Goal: Information Seeking & Learning: Check status

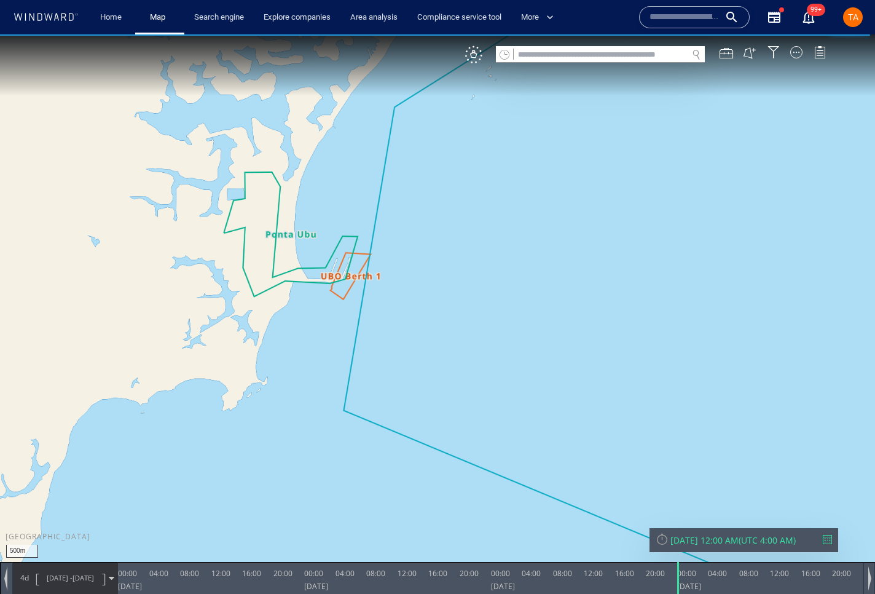
drag, startPoint x: 409, startPoint y: 312, endPoint x: 403, endPoint y: 325, distance: 14.0
click at [403, 325] on canvas "Map" at bounding box center [437, 307] width 875 height 547
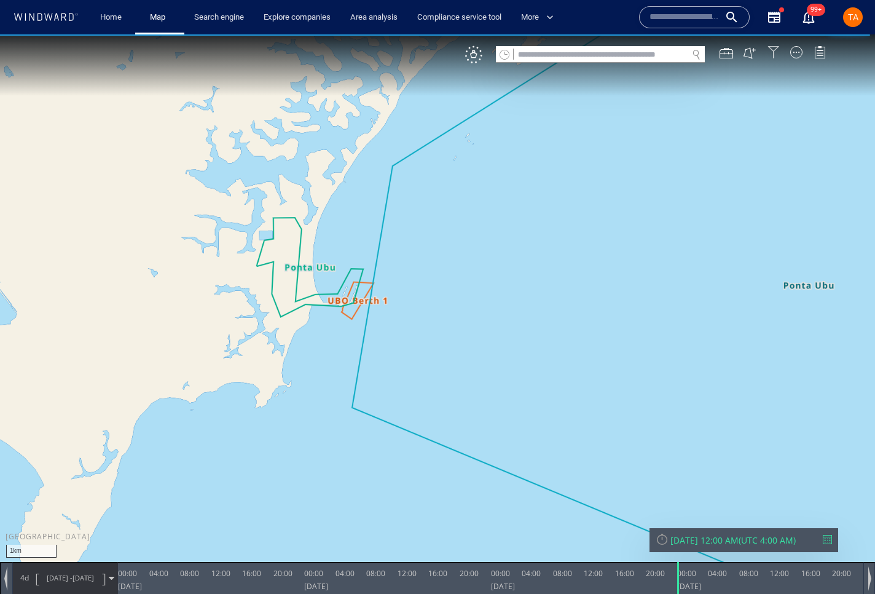
click at [777, 54] on div at bounding box center [774, 52] width 12 height 12
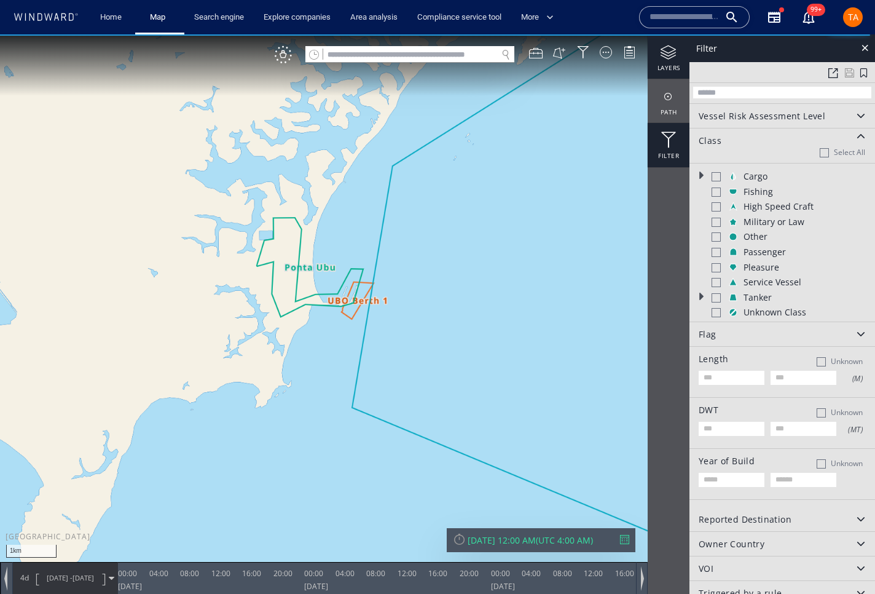
click at [660, 66] on div "layers" at bounding box center [669, 56] width 42 height 44
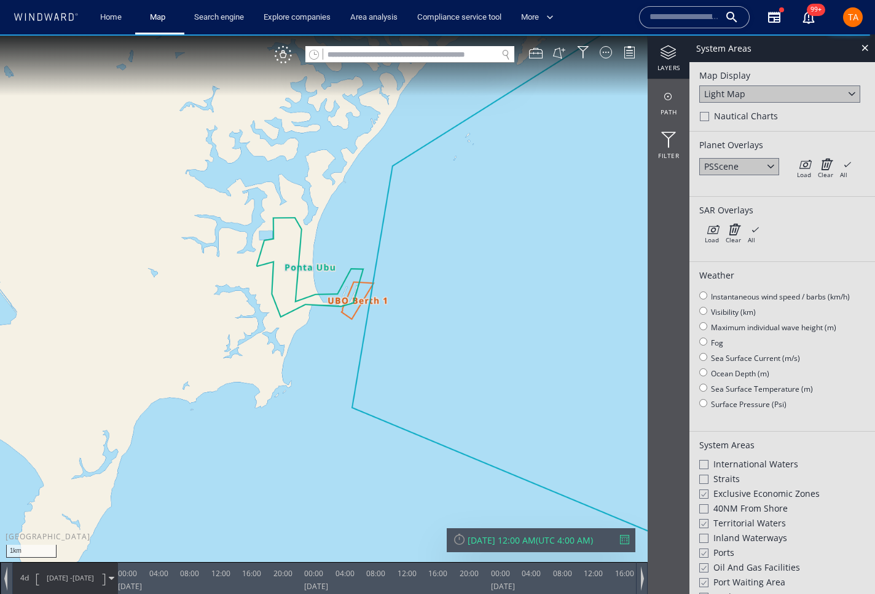
click at [735, 98] on div "Light Map" at bounding box center [724, 94] width 41 height 12
drag, startPoint x: 738, startPoint y: 112, endPoint x: 829, endPoint y: 184, distance: 116.8
click at [738, 112] on div "Satellite" at bounding box center [779, 111] width 161 height 17
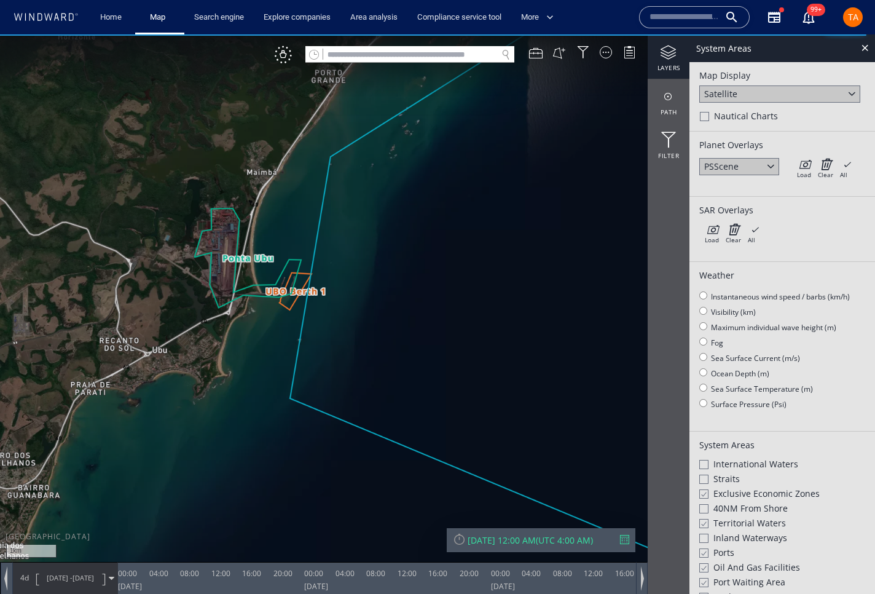
drag, startPoint x: 459, startPoint y: 331, endPoint x: 398, endPoint y: 322, distance: 61.5
click at [398, 322] on canvas "Map" at bounding box center [437, 307] width 875 height 547
click at [289, 57] on div "VM" at bounding box center [283, 54] width 17 height 17
click at [286, 64] on canvas "Map" at bounding box center [437, 307] width 875 height 547
click at [286, 52] on div at bounding box center [283, 54] width 17 height 17
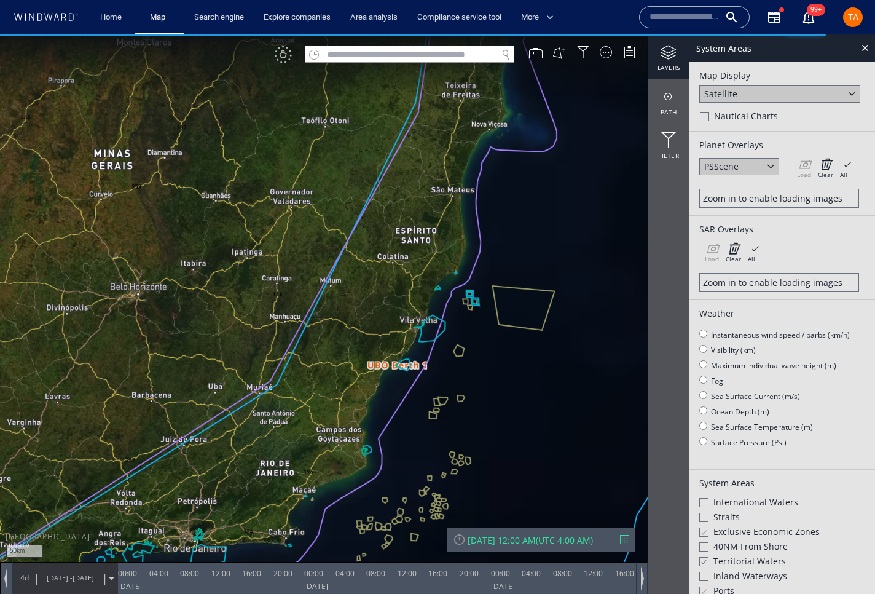
click at [281, 55] on div "VM" at bounding box center [283, 54] width 17 height 17
click at [286, 58] on div at bounding box center [283, 54] width 17 height 17
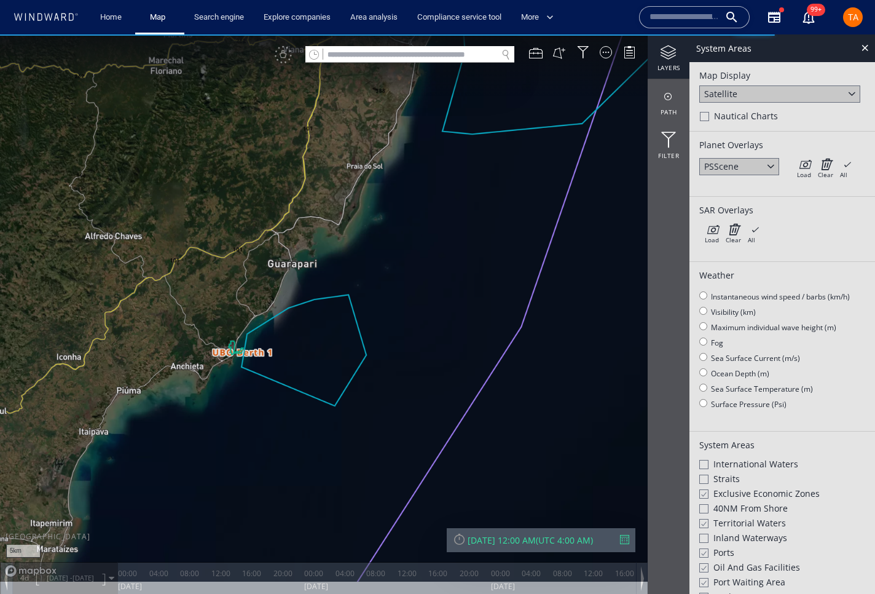
click at [442, 351] on canvas "Map" at bounding box center [437, 307] width 875 height 547
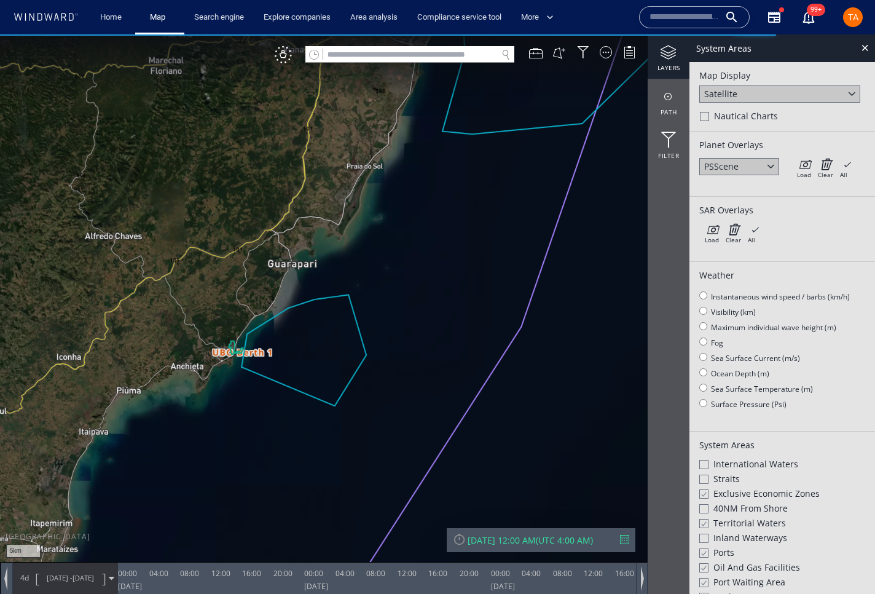
click at [302, 290] on canvas "Map" at bounding box center [437, 307] width 875 height 547
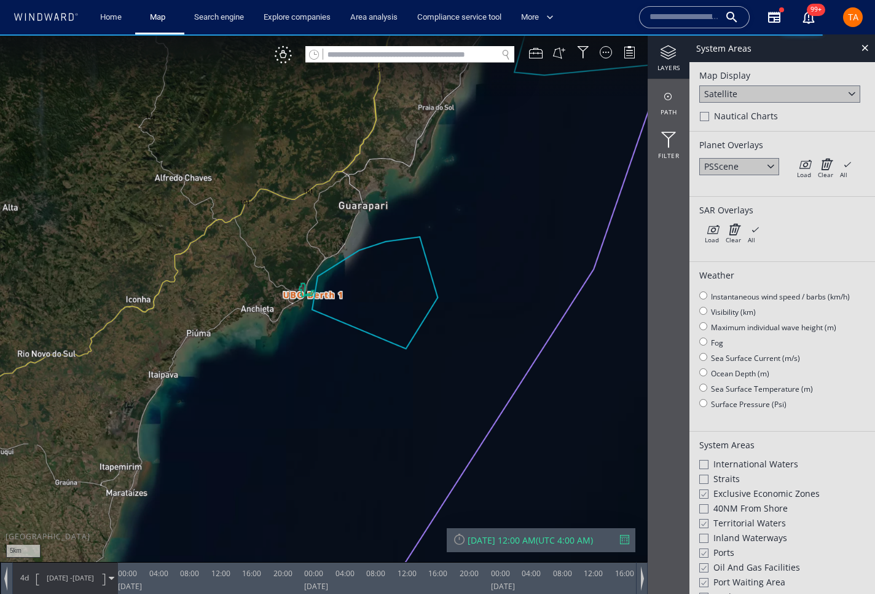
click at [575, 538] on span "UTC 4:00 AM" at bounding box center [564, 540] width 52 height 12
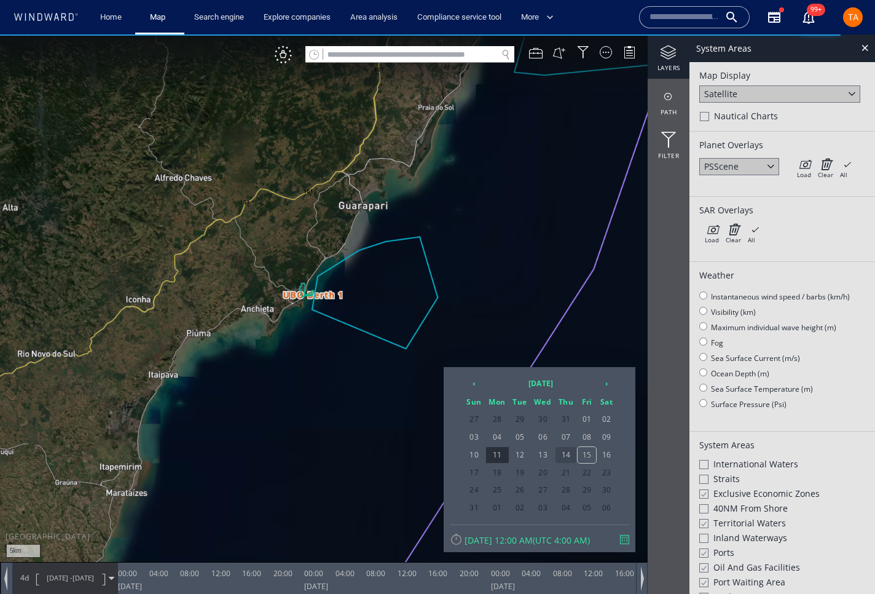
click at [556, 452] on span "14" at bounding box center [566, 455] width 21 height 16
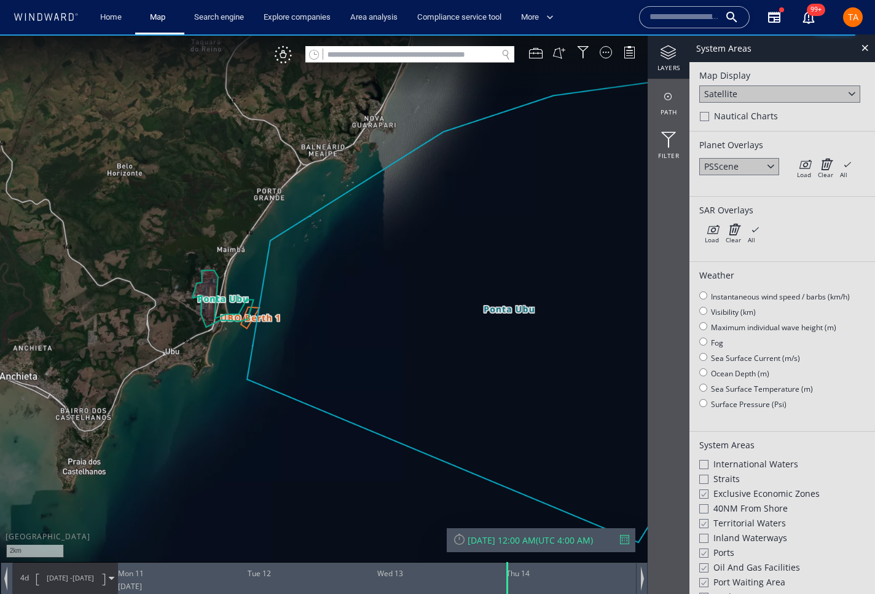
drag, startPoint x: 473, startPoint y: 377, endPoint x: 428, endPoint y: 421, distance: 63.0
click at [428, 421] on canvas "Map" at bounding box center [437, 307] width 875 height 547
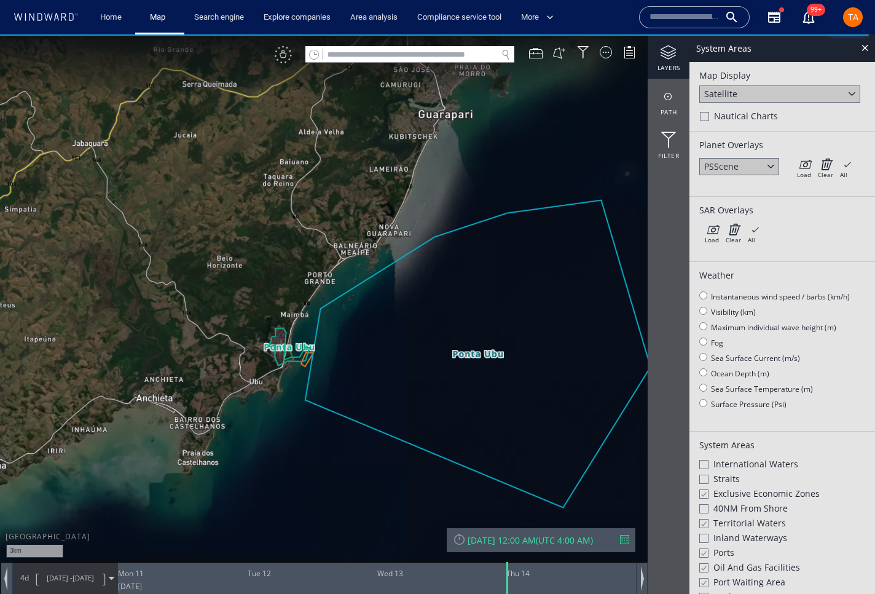
click at [289, 57] on div "VM" at bounding box center [283, 54] width 17 height 17
click at [419, 54] on input "text" at bounding box center [410, 55] width 174 height 17
paste input "*******"
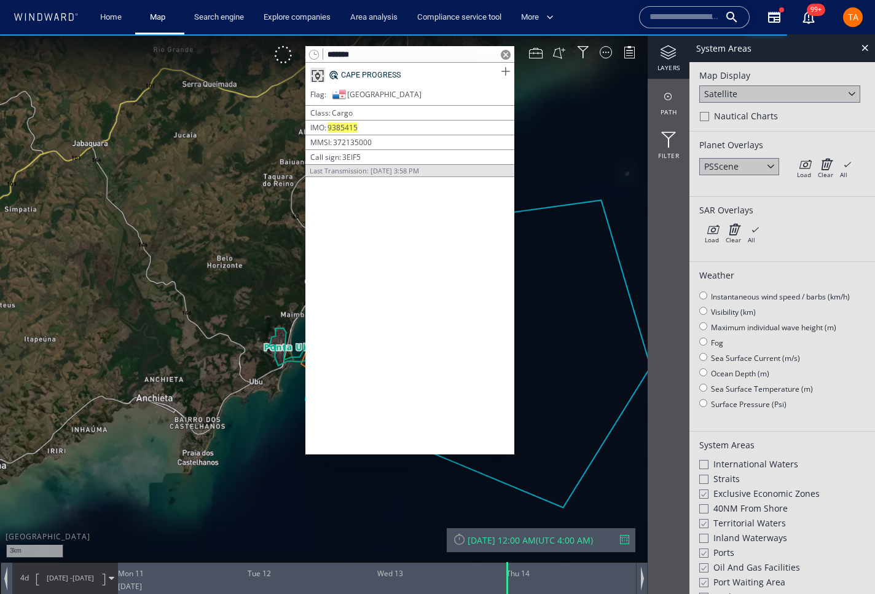
type input "*******"
click at [506, 74] on span at bounding box center [505, 71] width 15 height 15
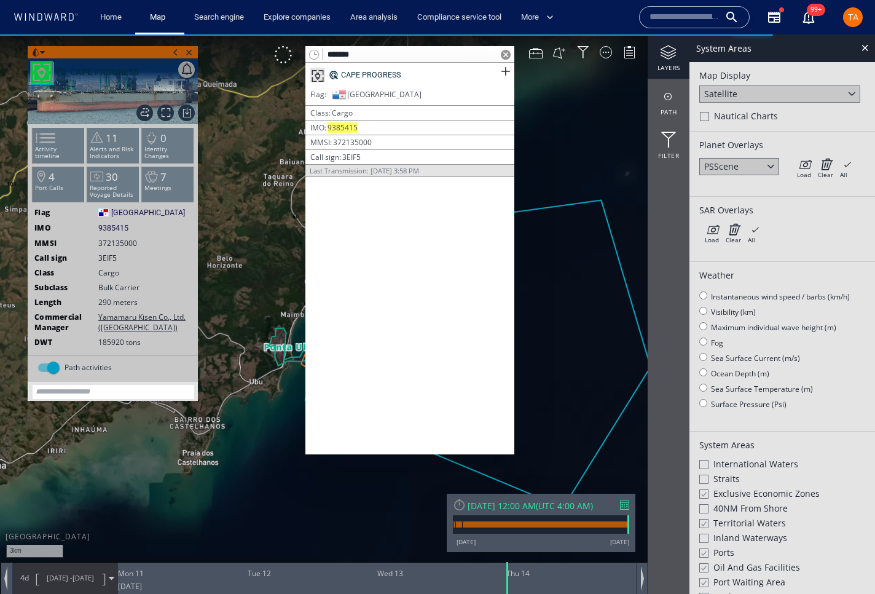
click at [503, 53] on span at bounding box center [506, 55] width 10 height 10
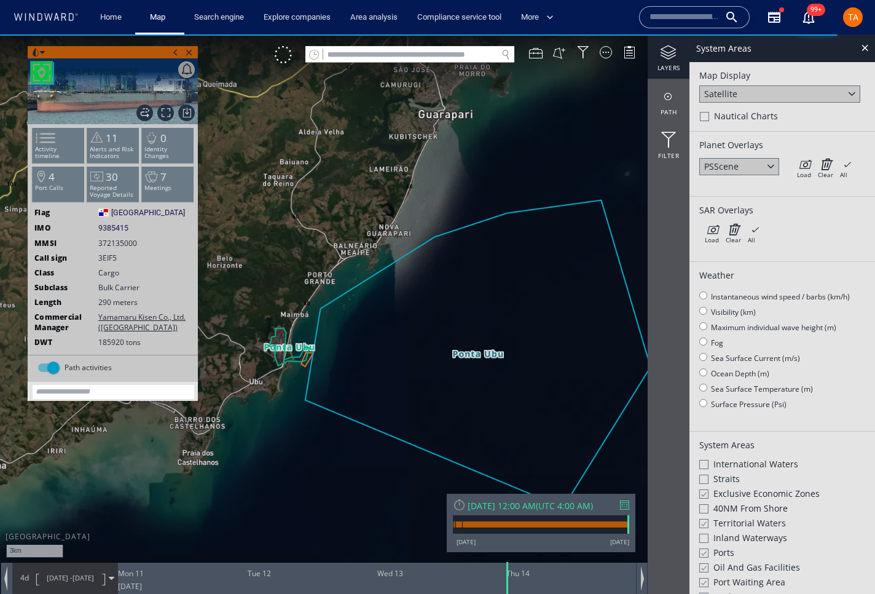
click at [160, 105] on img at bounding box center [113, 91] width 170 height 66
click at [165, 110] on span "Focus on vessel path." at bounding box center [165, 112] width 17 height 17
click at [165, 117] on span "Focus on vessel path." at bounding box center [165, 112] width 17 height 17
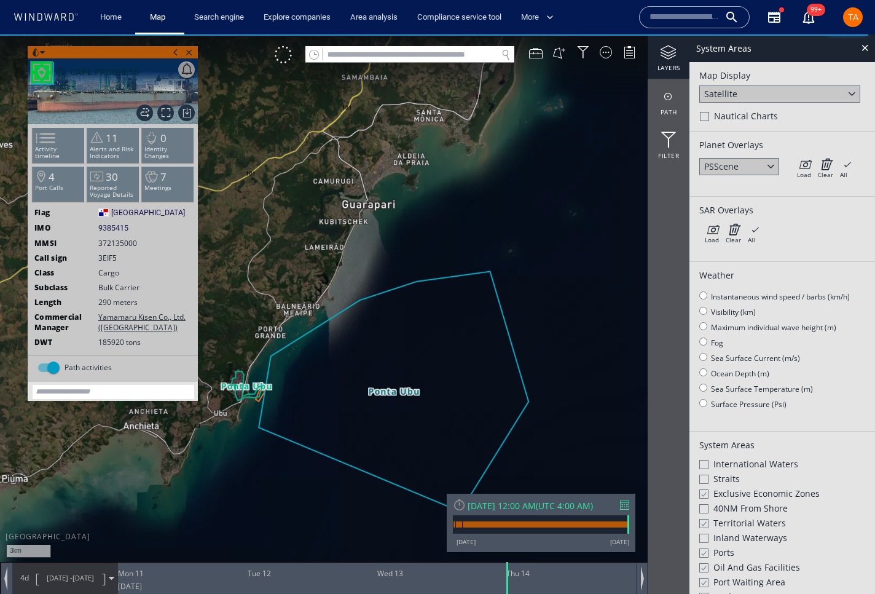
click at [624, 505] on div at bounding box center [624, 504] width 9 height 9
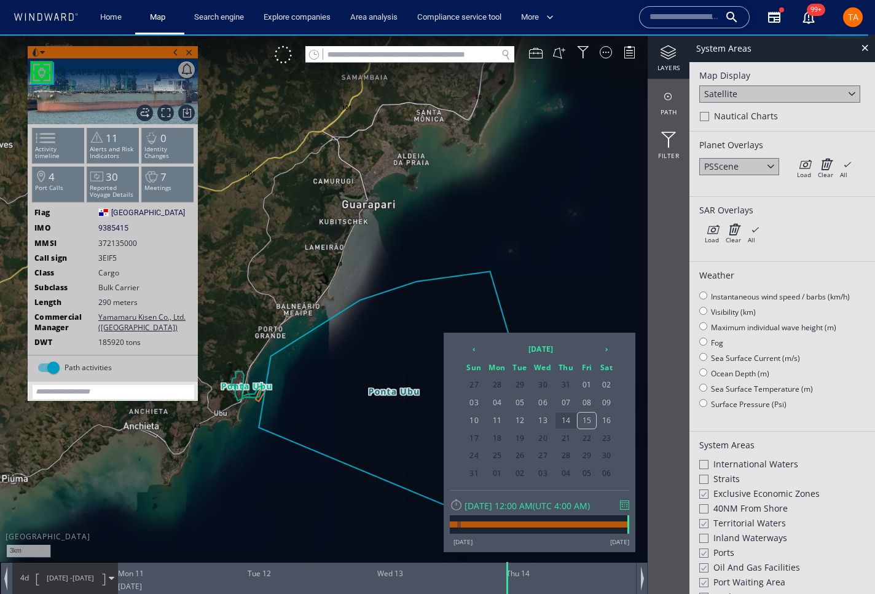
click at [556, 415] on span "14" at bounding box center [566, 420] width 21 height 16
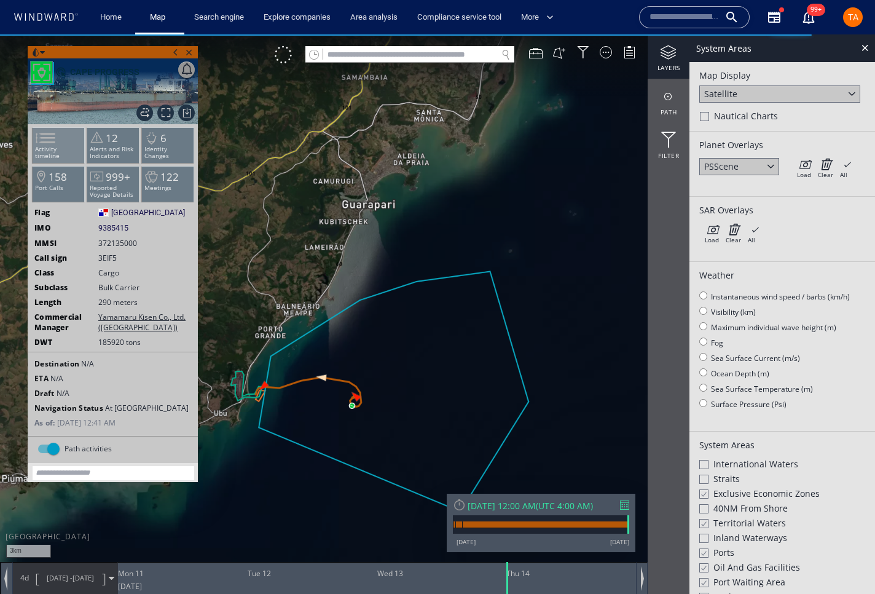
click at [61, 155] on li "Activity timeline" at bounding box center [59, 145] width 52 height 36
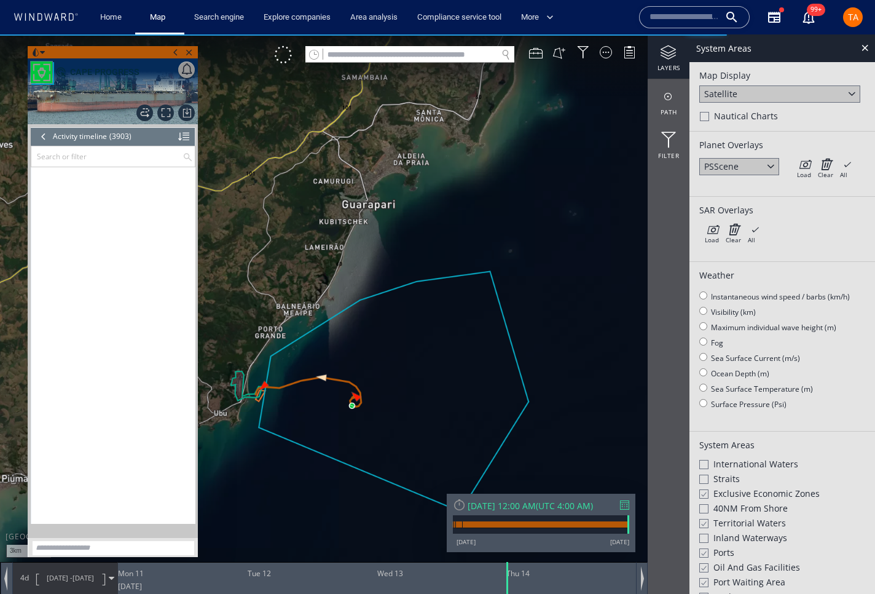
scroll to position [131581, 0]
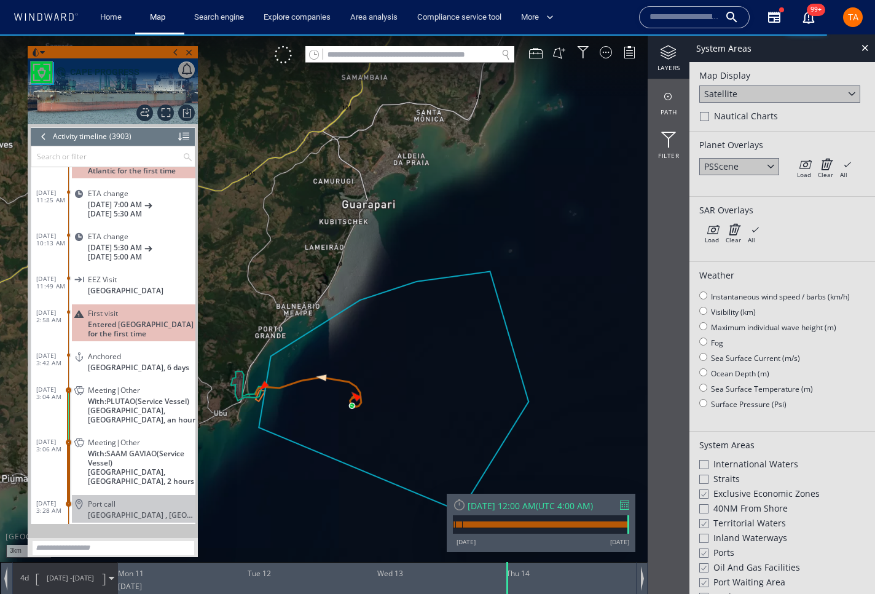
click at [87, 574] on span "[DATE]" at bounding box center [84, 577] width 22 height 9
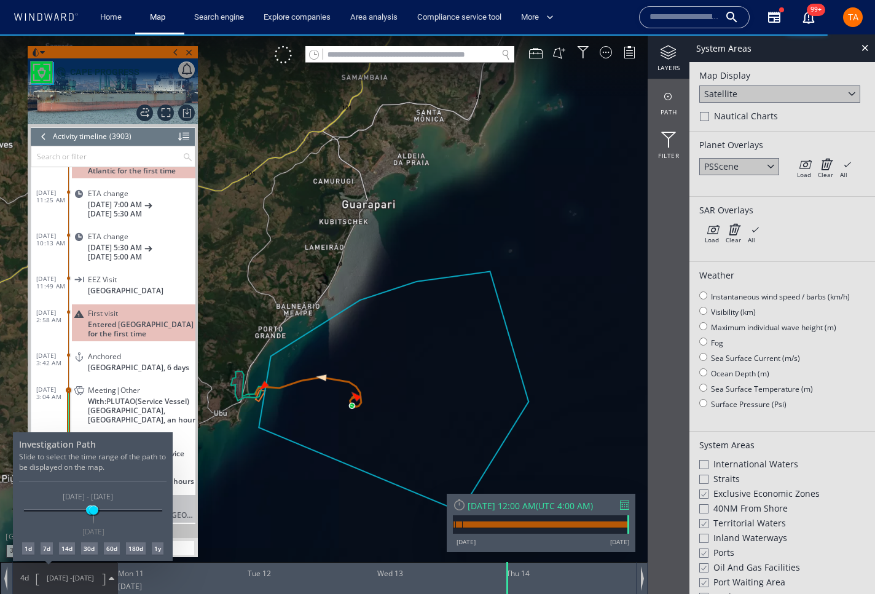
click at [88, 548] on div "30d" at bounding box center [89, 548] width 16 height 12
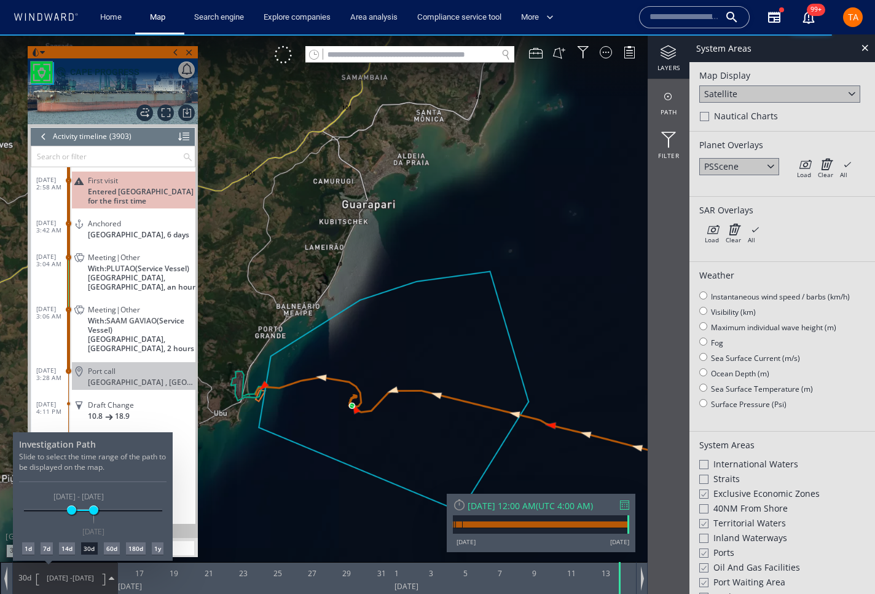
click at [316, 450] on div at bounding box center [437, 313] width 875 height 559
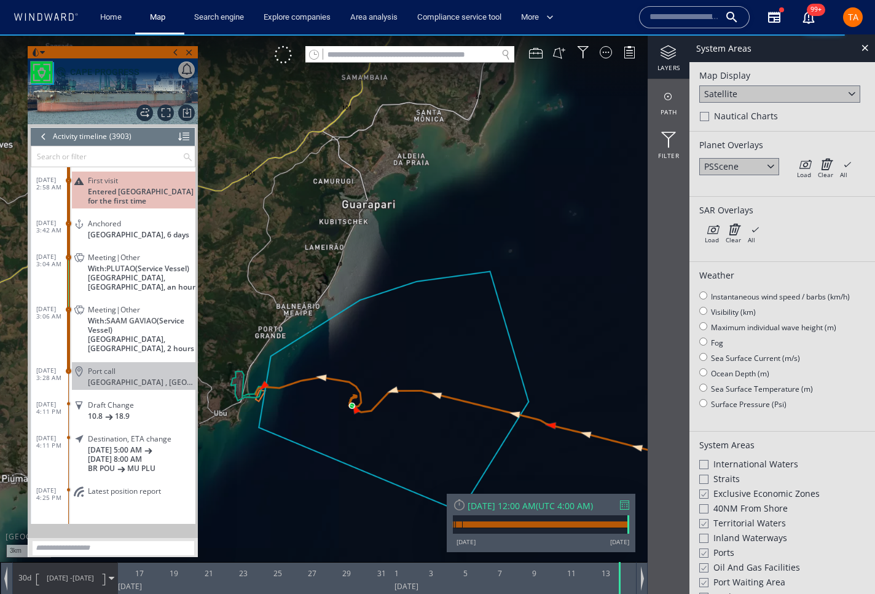
drag, startPoint x: 296, startPoint y: 457, endPoint x: 312, endPoint y: 435, distance: 27.8
click at [312, 435] on canvas "Map" at bounding box center [437, 307] width 875 height 547
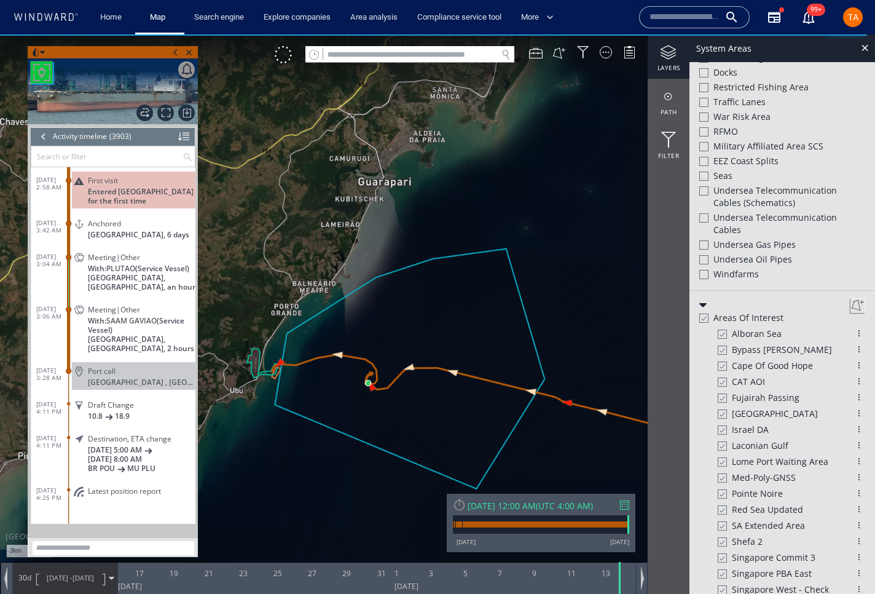
scroll to position [551, 0]
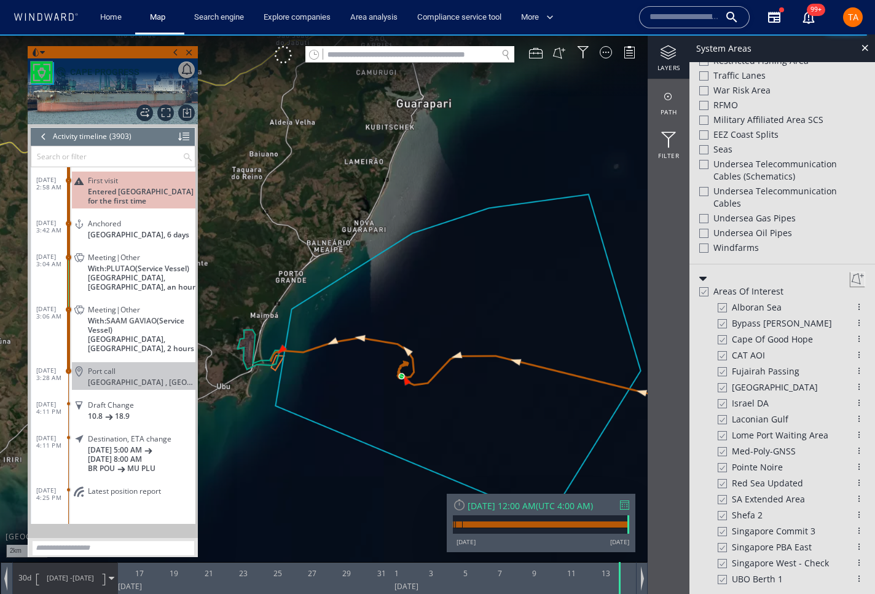
drag, startPoint x: 393, startPoint y: 411, endPoint x: 374, endPoint y: 398, distance: 23.5
click at [393, 409] on canvas "Map" at bounding box center [437, 307] width 875 height 547
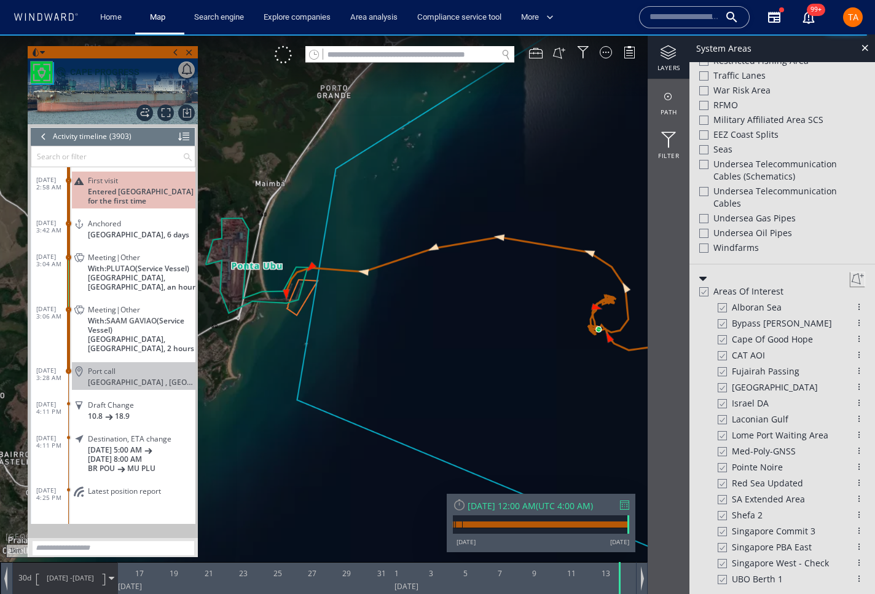
drag, startPoint x: 421, startPoint y: 406, endPoint x: 248, endPoint y: 332, distance: 187.8
click at [421, 398] on canvas "Map" at bounding box center [437, 307] width 875 height 547
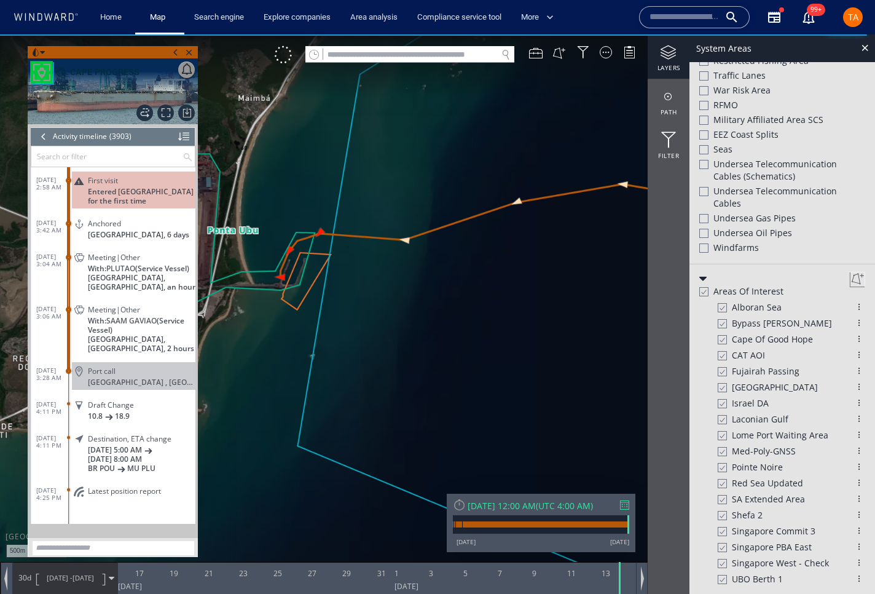
drag, startPoint x: 339, startPoint y: 302, endPoint x: 383, endPoint y: 302, distance: 43.6
click at [383, 302] on canvas "Map" at bounding box center [437, 307] width 875 height 547
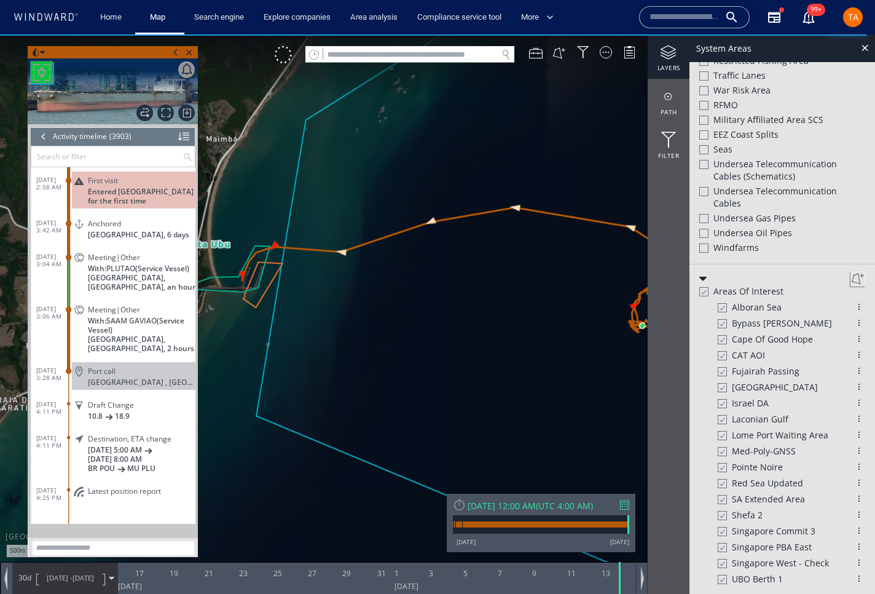
drag, startPoint x: 533, startPoint y: 348, endPoint x: 447, endPoint y: 341, distance: 86.4
click at [436, 339] on canvas "Map" at bounding box center [437, 307] width 875 height 547
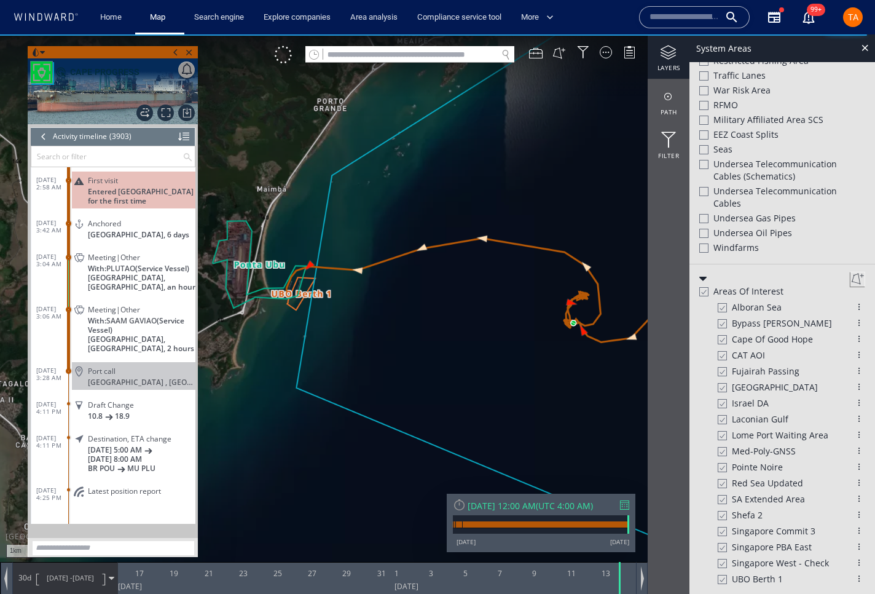
drag, startPoint x: 499, startPoint y: 349, endPoint x: 455, endPoint y: 342, distance: 44.3
click at [455, 342] on canvas "Map" at bounding box center [437, 307] width 875 height 547
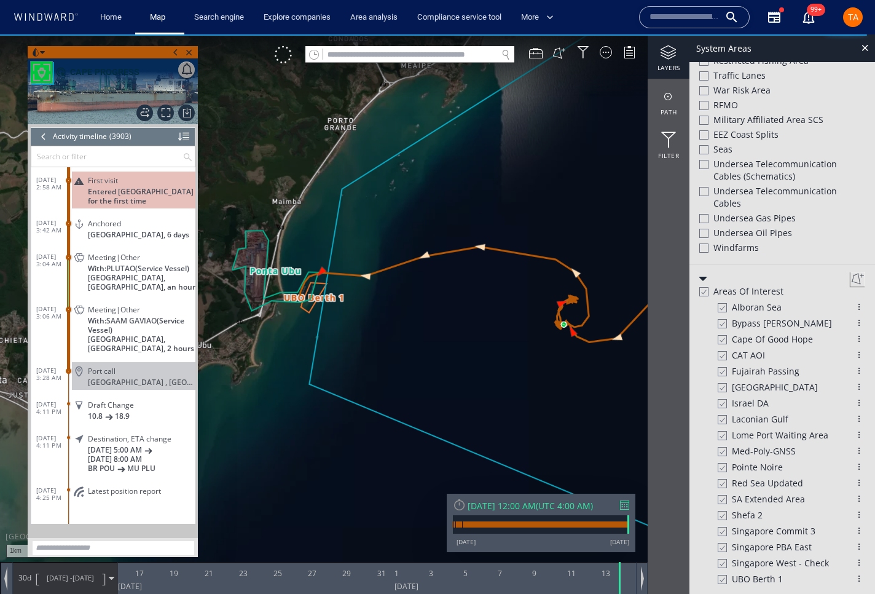
drag, startPoint x: 485, startPoint y: 358, endPoint x: 473, endPoint y: 344, distance: 18.3
click at [473, 344] on canvas "Map" at bounding box center [437, 307] width 875 height 547
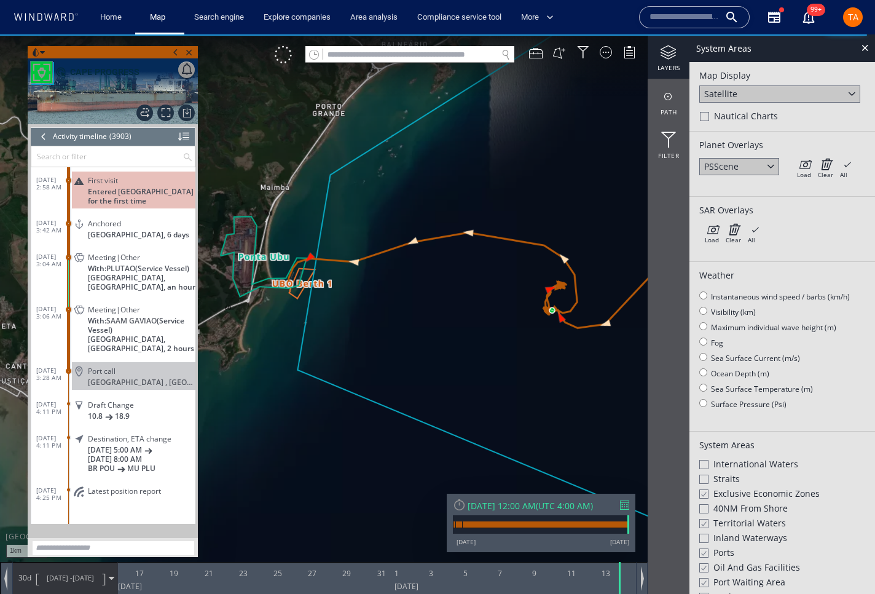
click at [184, 135] on div at bounding box center [183, 136] width 11 height 18
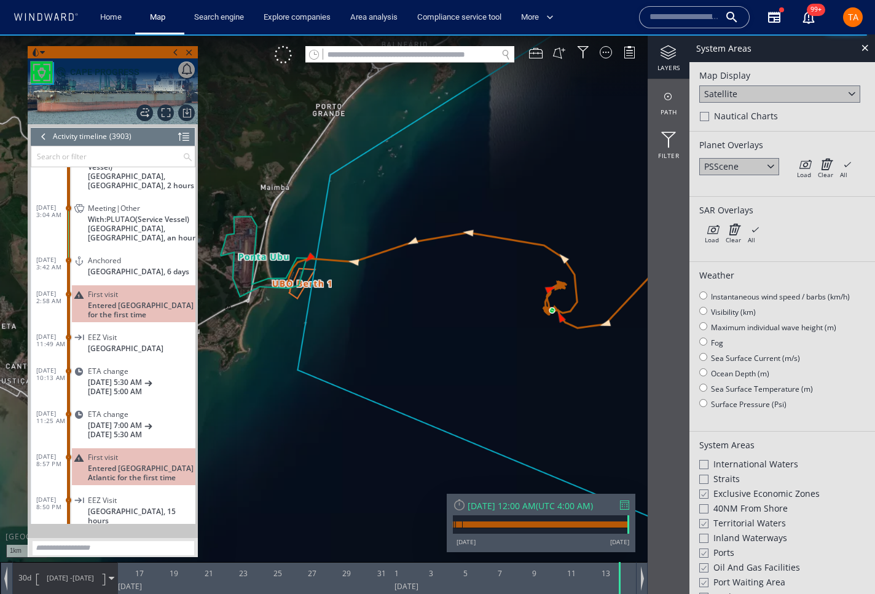
click at [184, 135] on div at bounding box center [183, 136] width 11 height 18
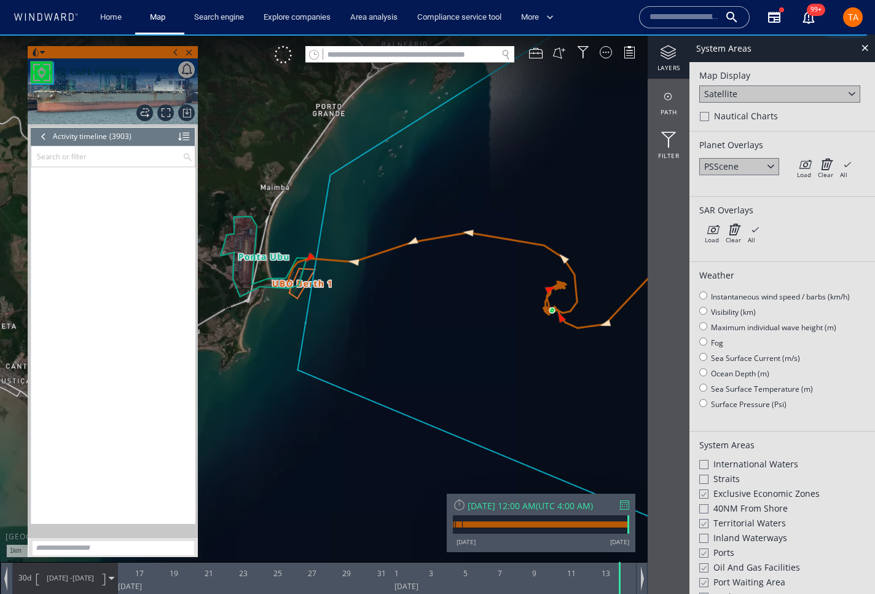
scroll to position [131581, 0]
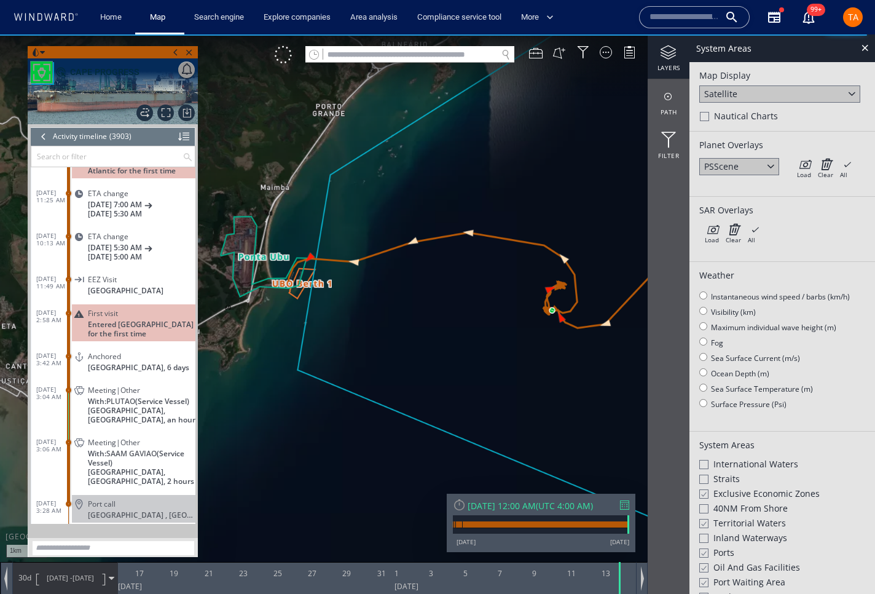
click at [309, 254] on canvas "Map" at bounding box center [437, 307] width 875 height 547
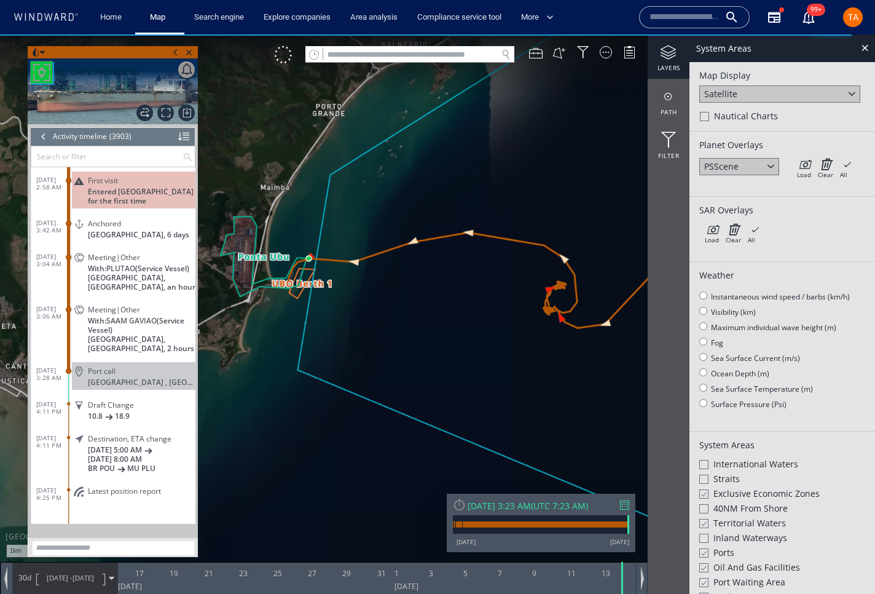
click at [44, 137] on div at bounding box center [44, 136] width 14 height 18
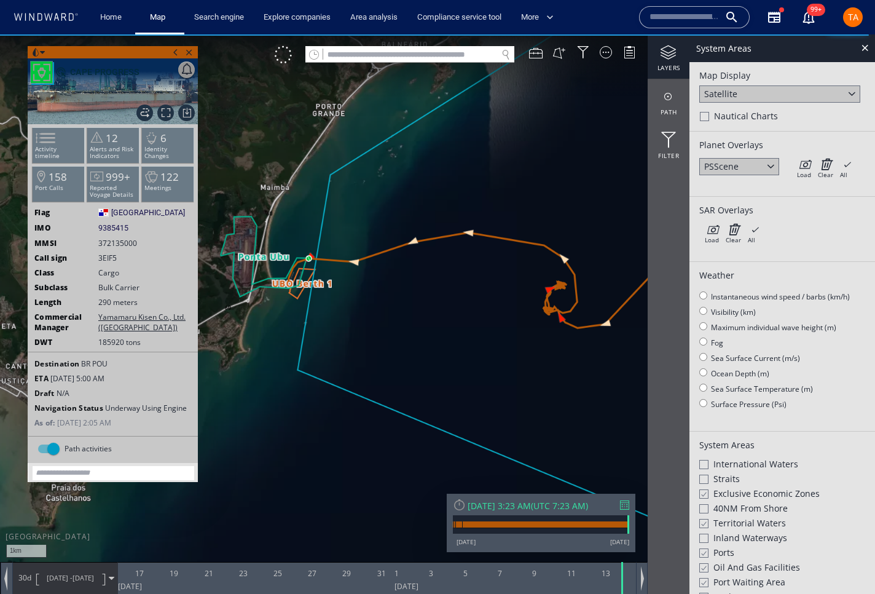
click at [112, 228] on span "9385415" at bounding box center [113, 227] width 30 height 11
copy span "9385415"
click at [848, 21] on span "TA" at bounding box center [853, 17] width 10 height 10
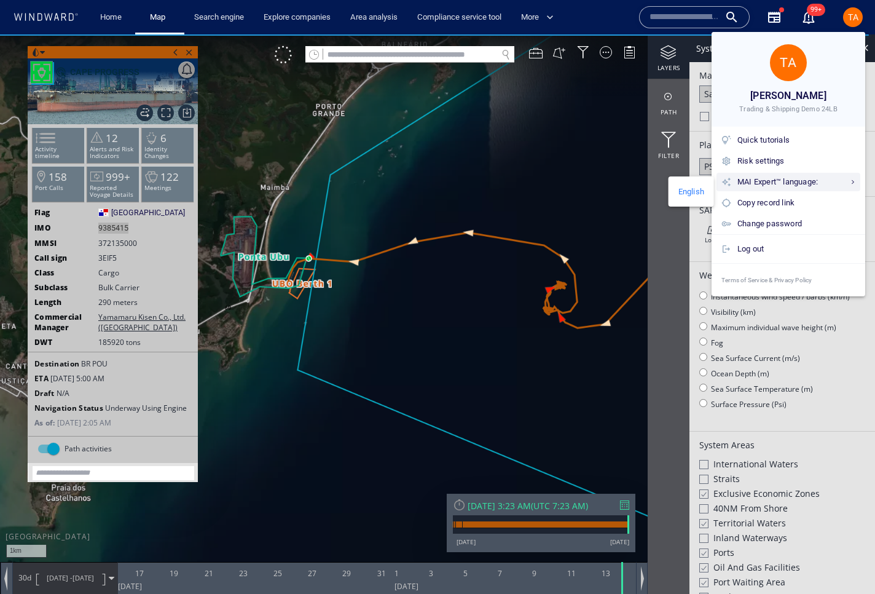
click at [760, 173] on div "MAI Expert™ language: English" at bounding box center [789, 182] width 144 height 18
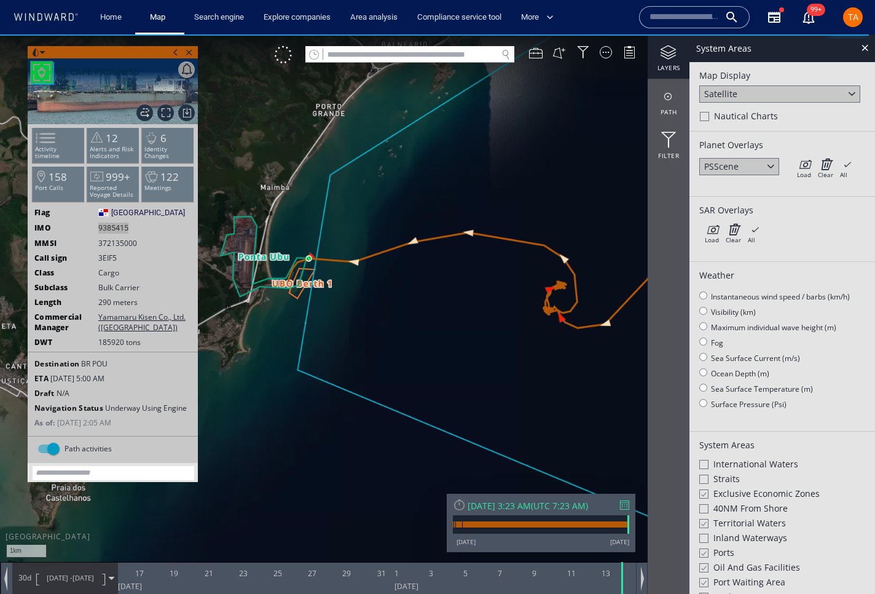
click at [867, 10] on div "TA" at bounding box center [853, 17] width 30 height 30
click at [848, 17] on span "TA" at bounding box center [853, 17] width 10 height 10
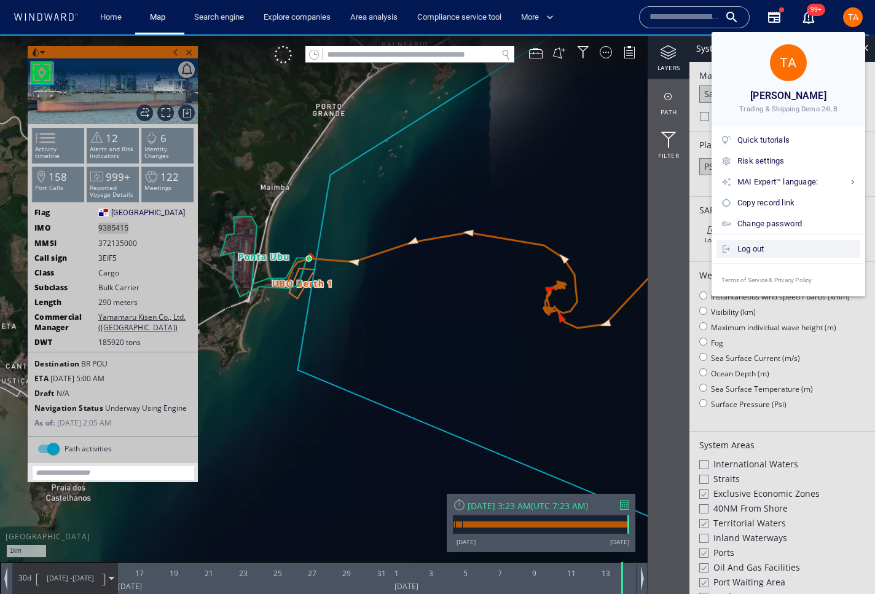
click at [751, 247] on div "Log out" at bounding box center [797, 249] width 118 height 14
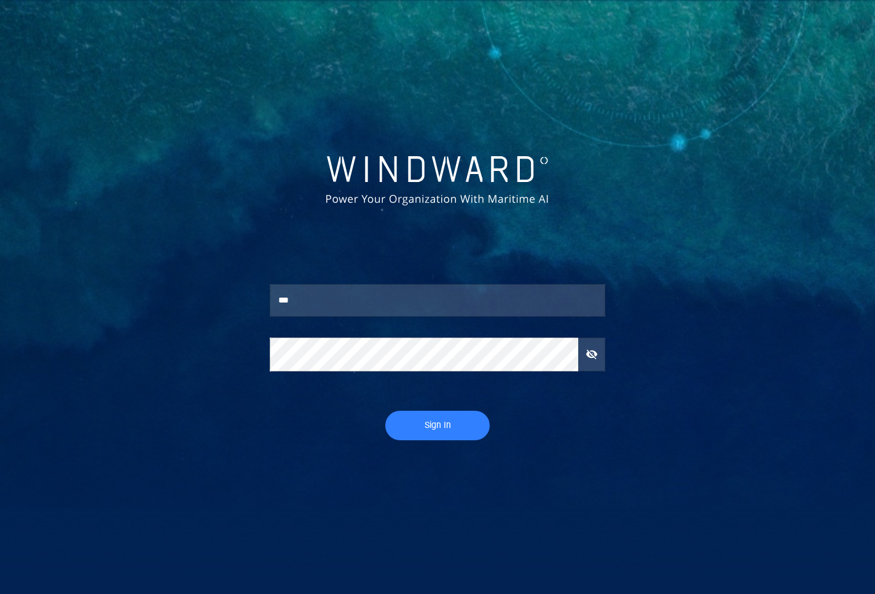
click at [388, 310] on input "***" at bounding box center [438, 300] width 336 height 33
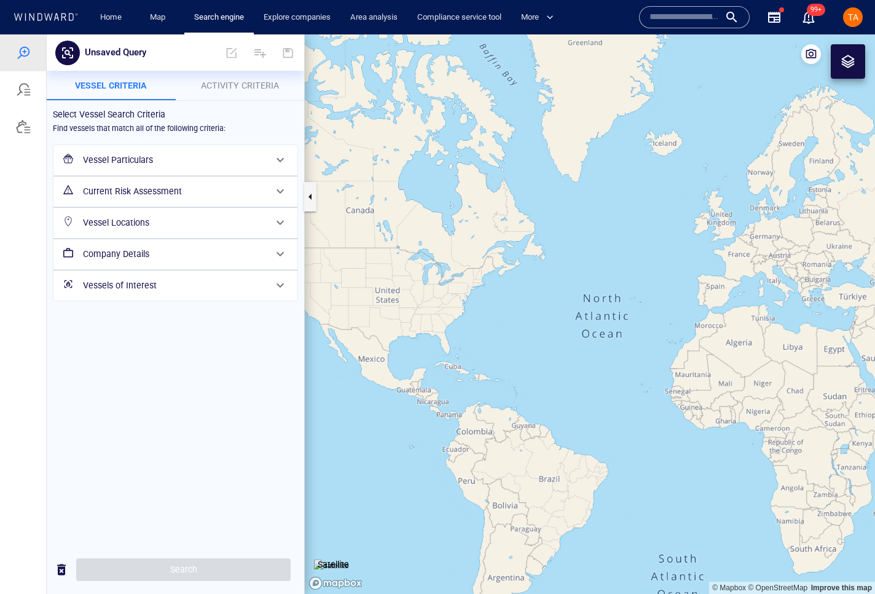
click at [167, 222] on h6 "Vessel Locations" at bounding box center [174, 222] width 183 height 15
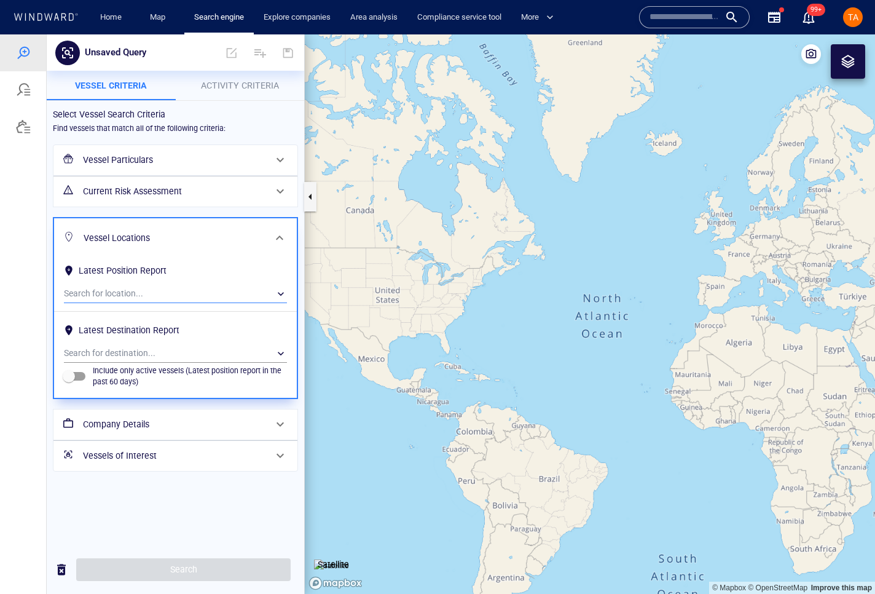
click at [170, 295] on div "​" at bounding box center [175, 294] width 223 height 18
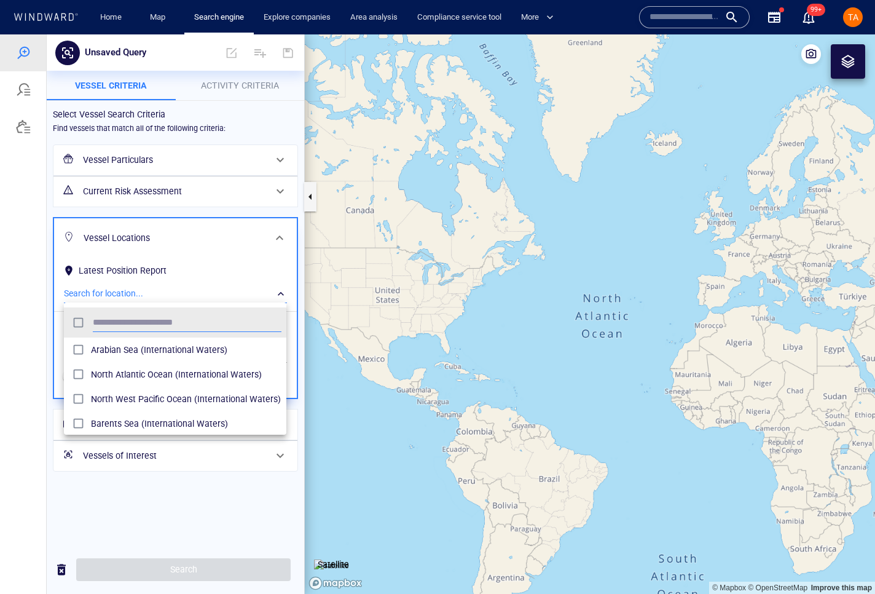
scroll to position [116, 215]
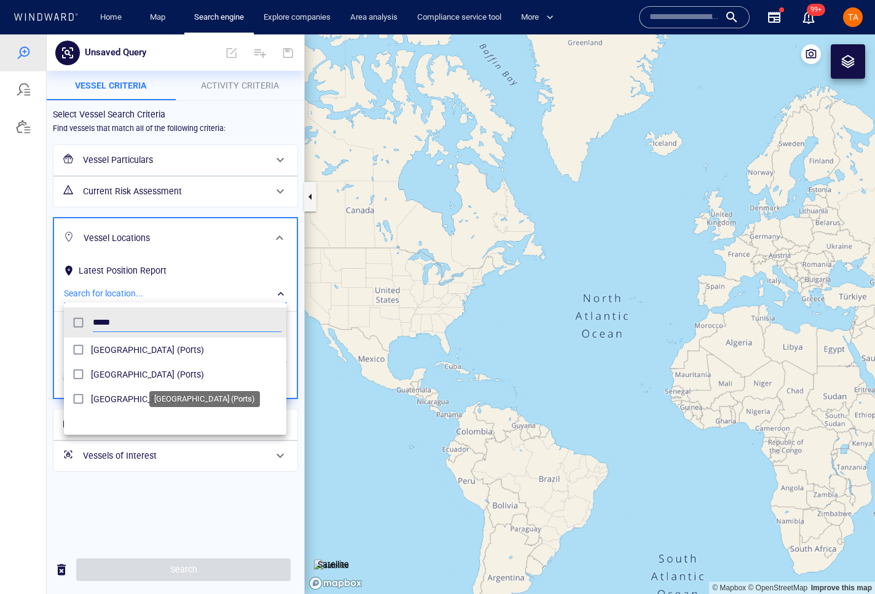
type input "*****"
click at [124, 376] on span "Ponta Ubu (Ports)" at bounding box center [186, 374] width 191 height 15
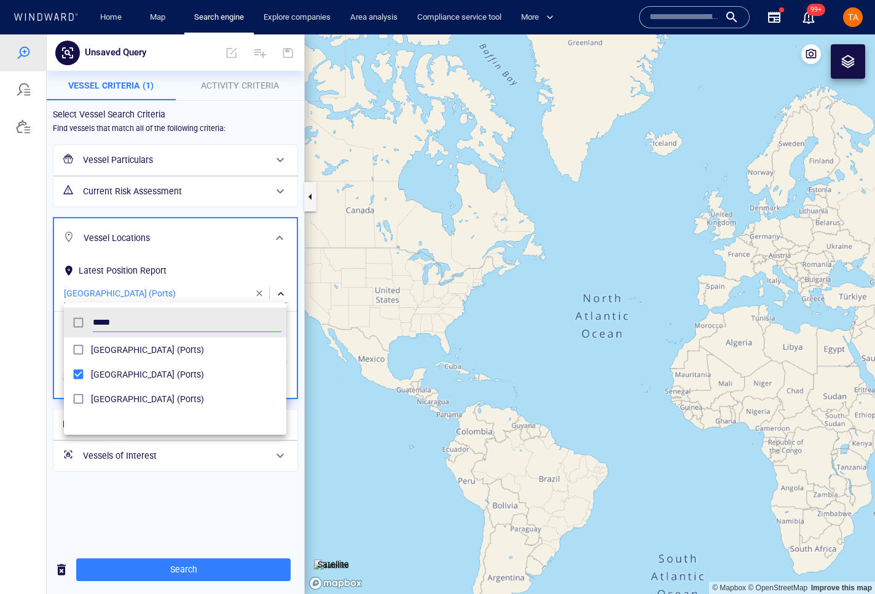
click at [185, 479] on div at bounding box center [437, 313] width 875 height 559
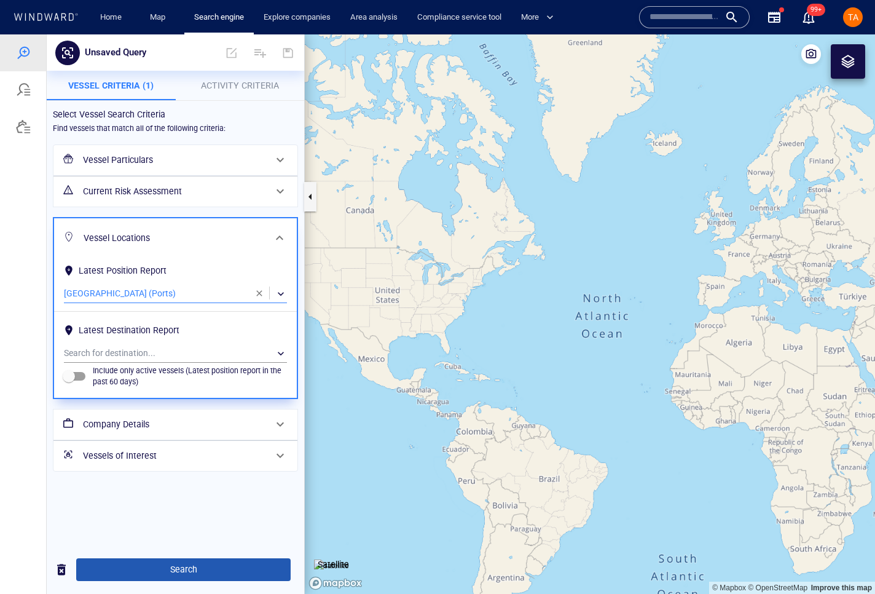
click at [193, 563] on span "Search" at bounding box center [183, 569] width 195 height 15
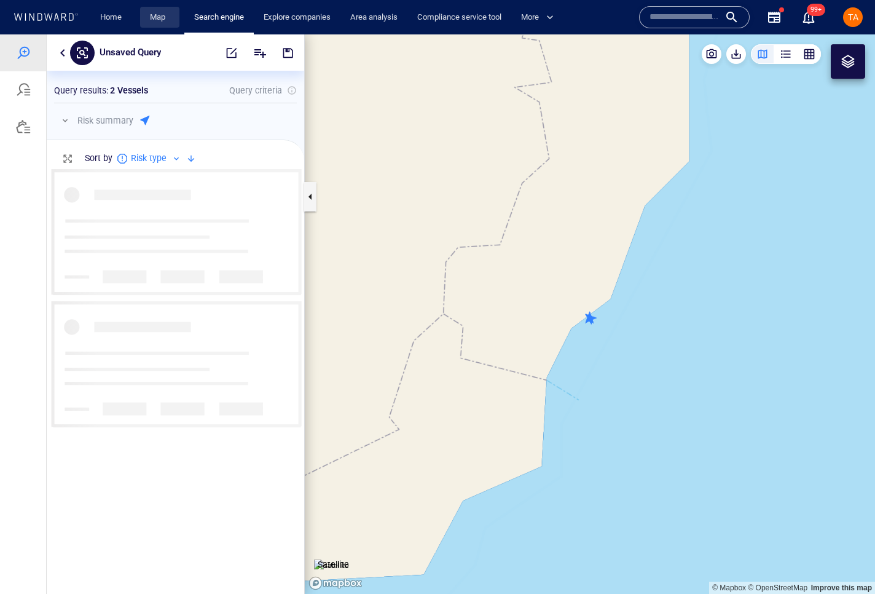
scroll to position [7, 7]
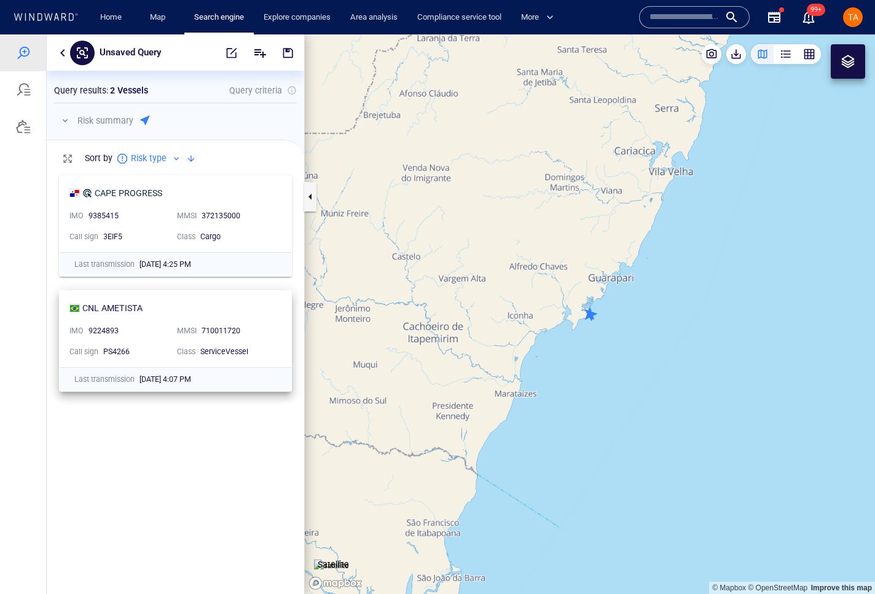
click at [113, 329] on div "9224893" at bounding box center [128, 330] width 79 height 11
copy div "9224893"
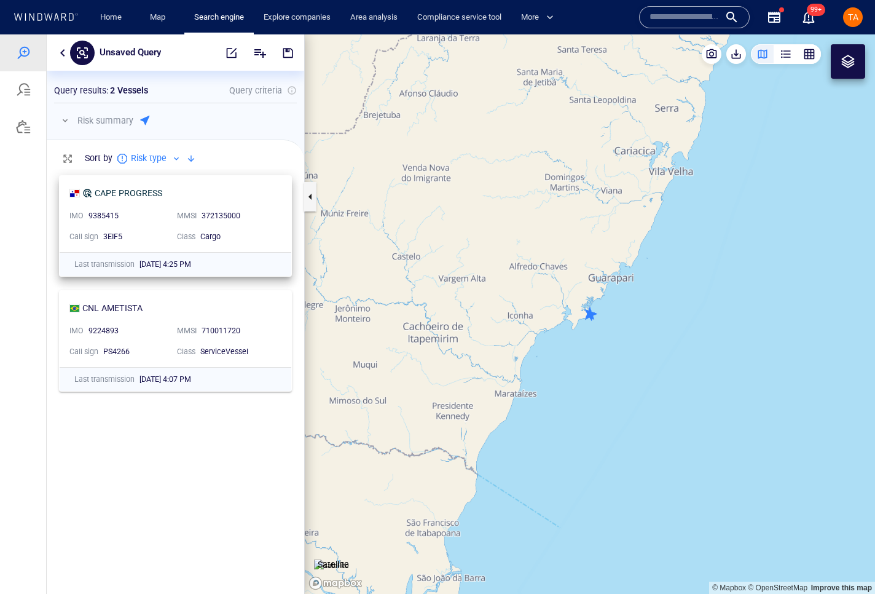
click at [98, 212] on div "9385415" at bounding box center [128, 215] width 79 height 11
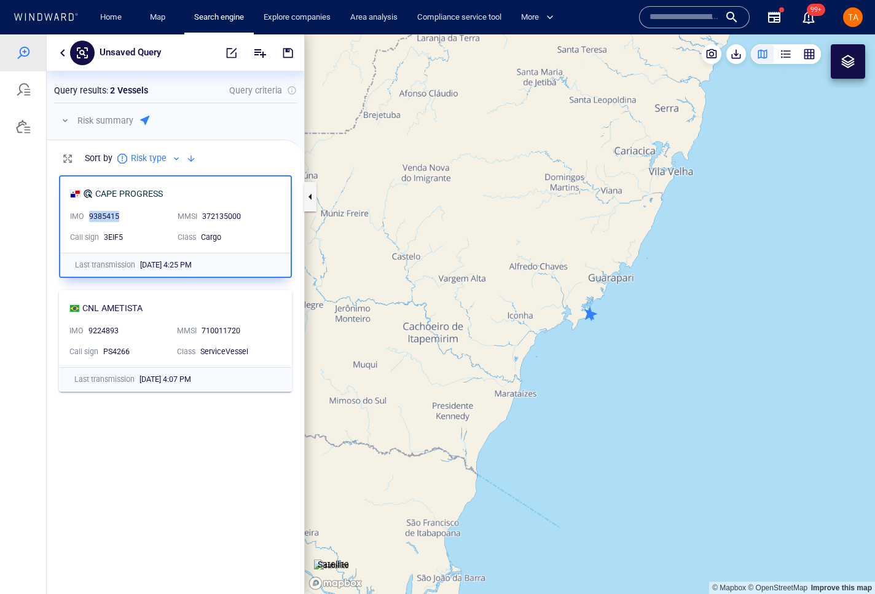
click at [98, 212] on div "9385415" at bounding box center [128, 216] width 79 height 11
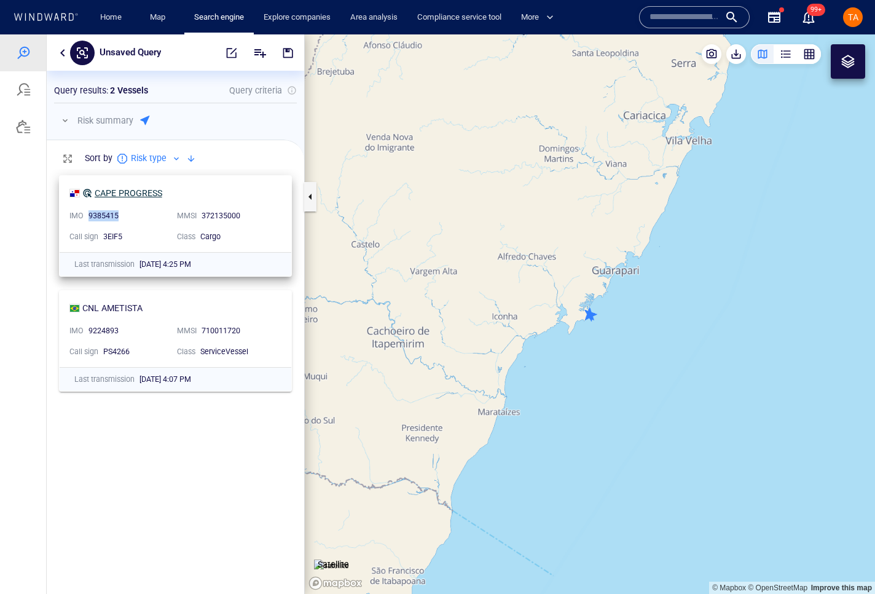
copy div "9385415"
